Goal: Task Accomplishment & Management: Use online tool/utility

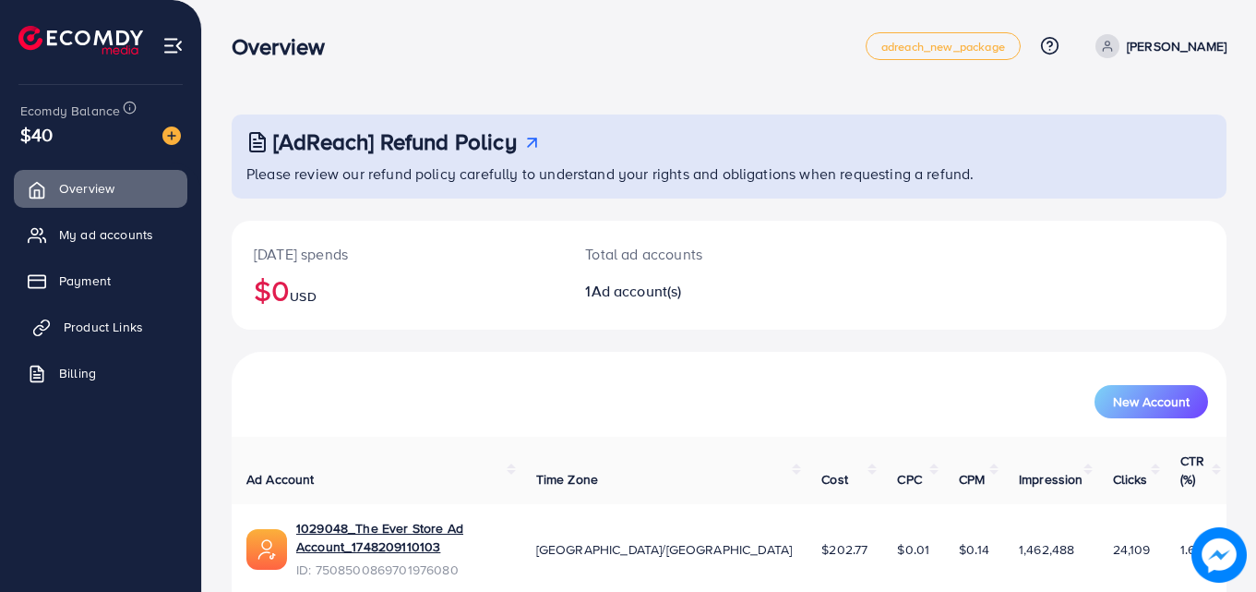
click at [126, 325] on span "Product Links" at bounding box center [103, 327] width 79 height 18
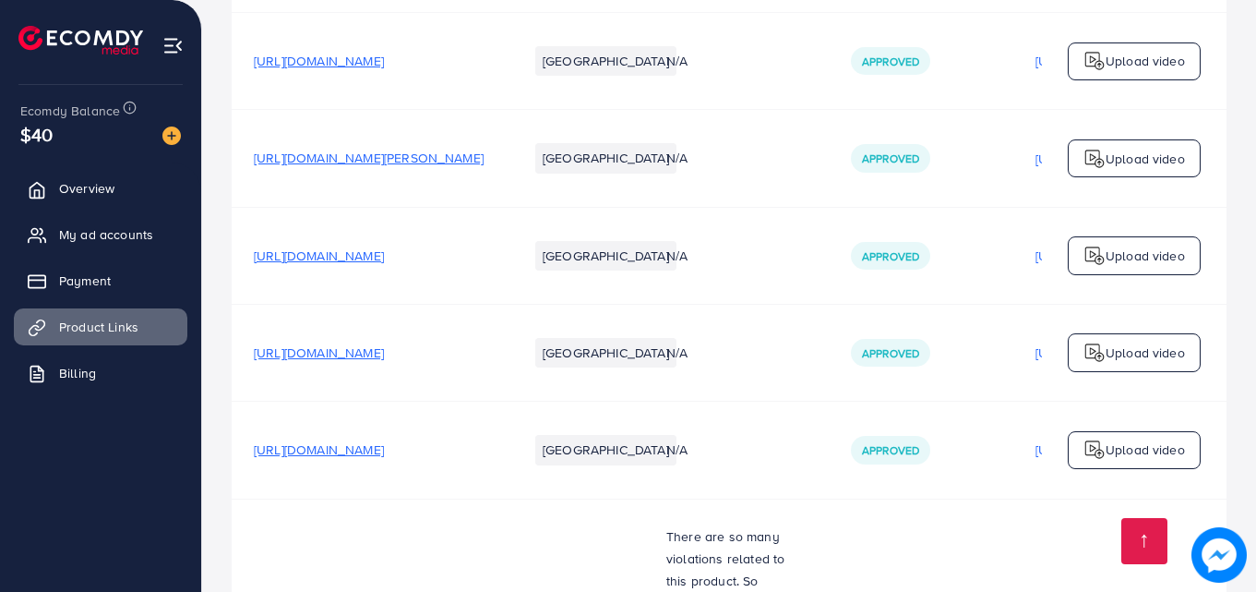
scroll to position [2108, 0]
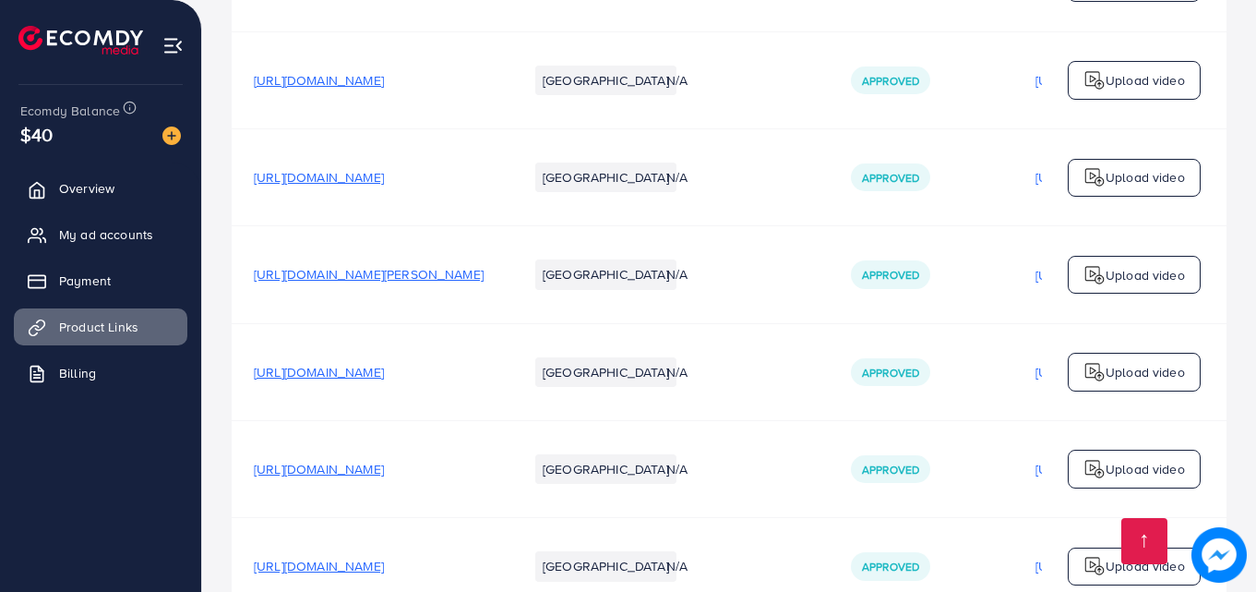
click at [384, 183] on span "[URL][DOMAIN_NAME]" at bounding box center [319, 177] width 130 height 18
click at [384, 186] on span "[URL][DOMAIN_NAME]" at bounding box center [319, 177] width 130 height 18
